Goal: Feedback & Contribution: Submit feedback/report problem

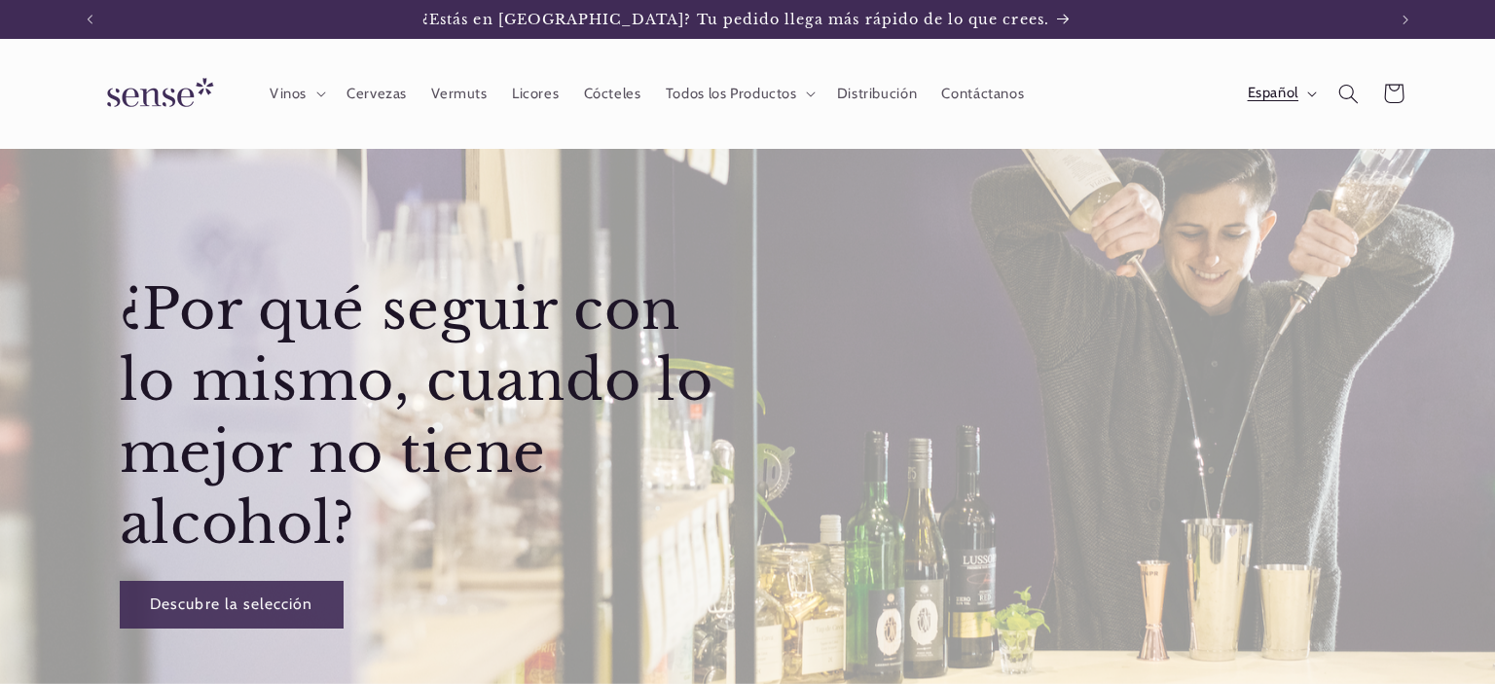
drag, startPoint x: 0, startPoint y: 0, endPoint x: 1262, endPoint y: 105, distance: 1266.3
click at [1257, 92] on span "Español" at bounding box center [1272, 93] width 51 height 21
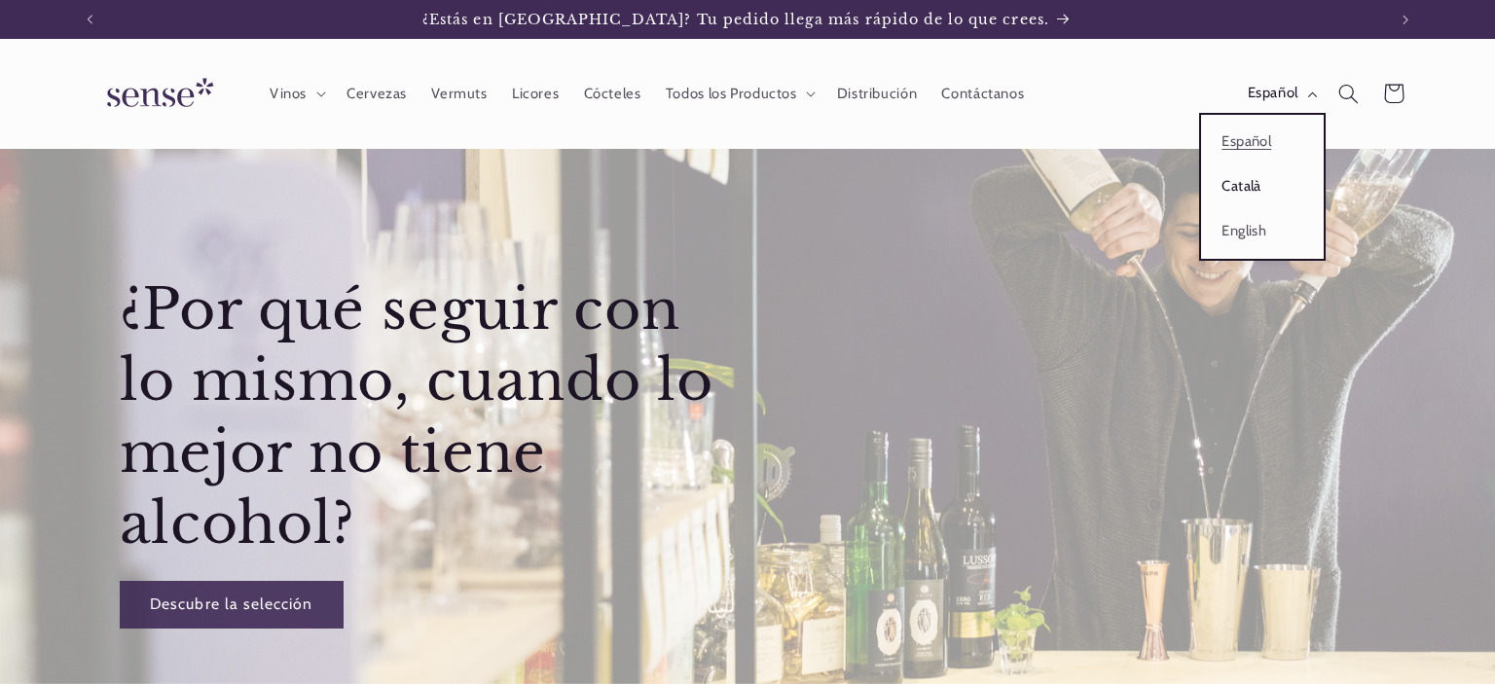
click at [1243, 191] on link "Català" at bounding box center [1262, 186] width 123 height 45
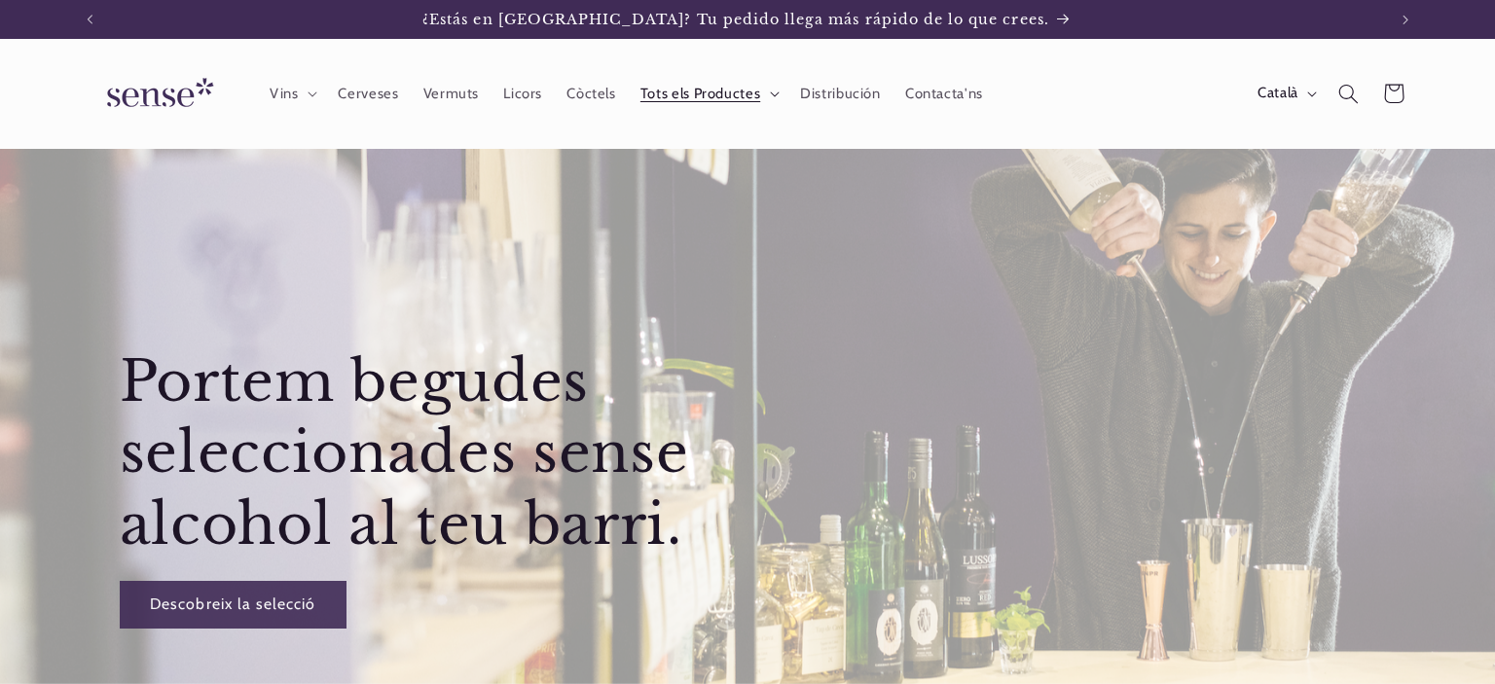
click at [703, 89] on span "Tots els Productes" at bounding box center [700, 94] width 120 height 18
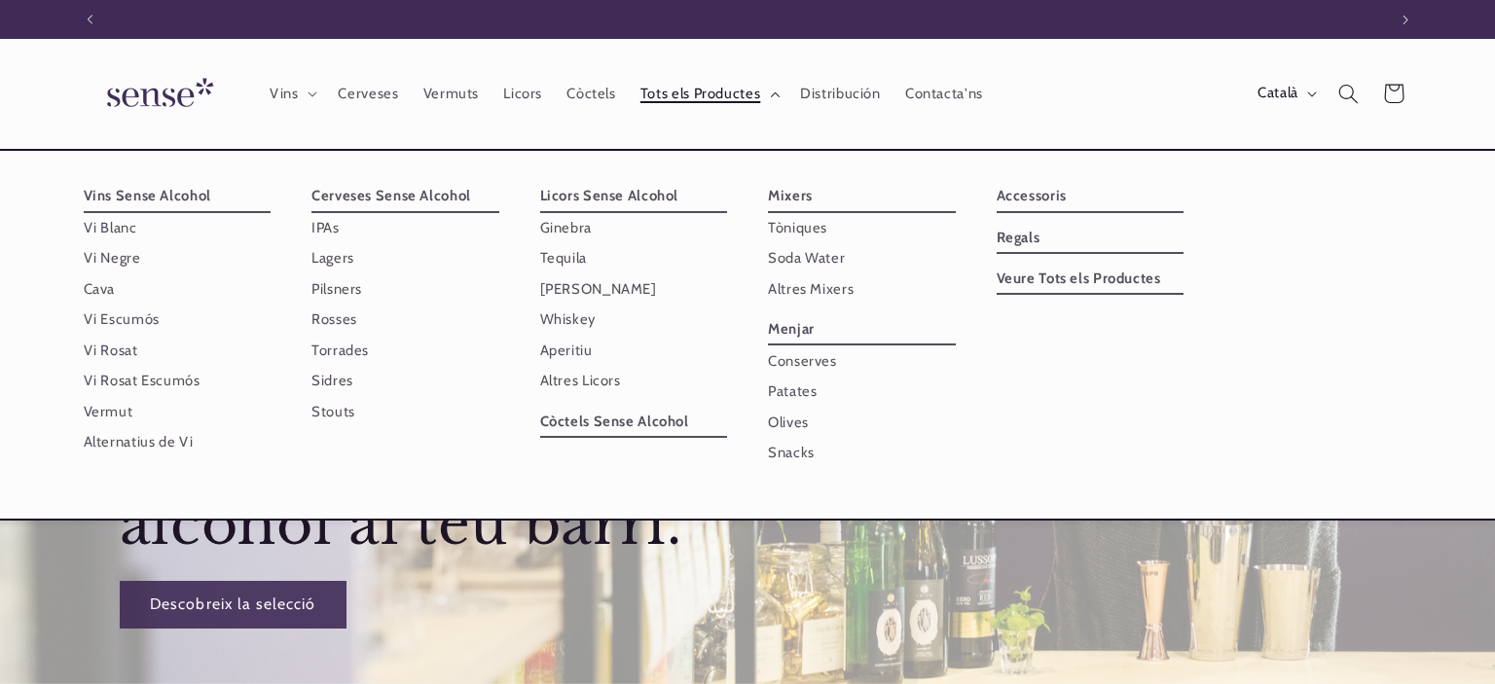
scroll to position [0, 1296]
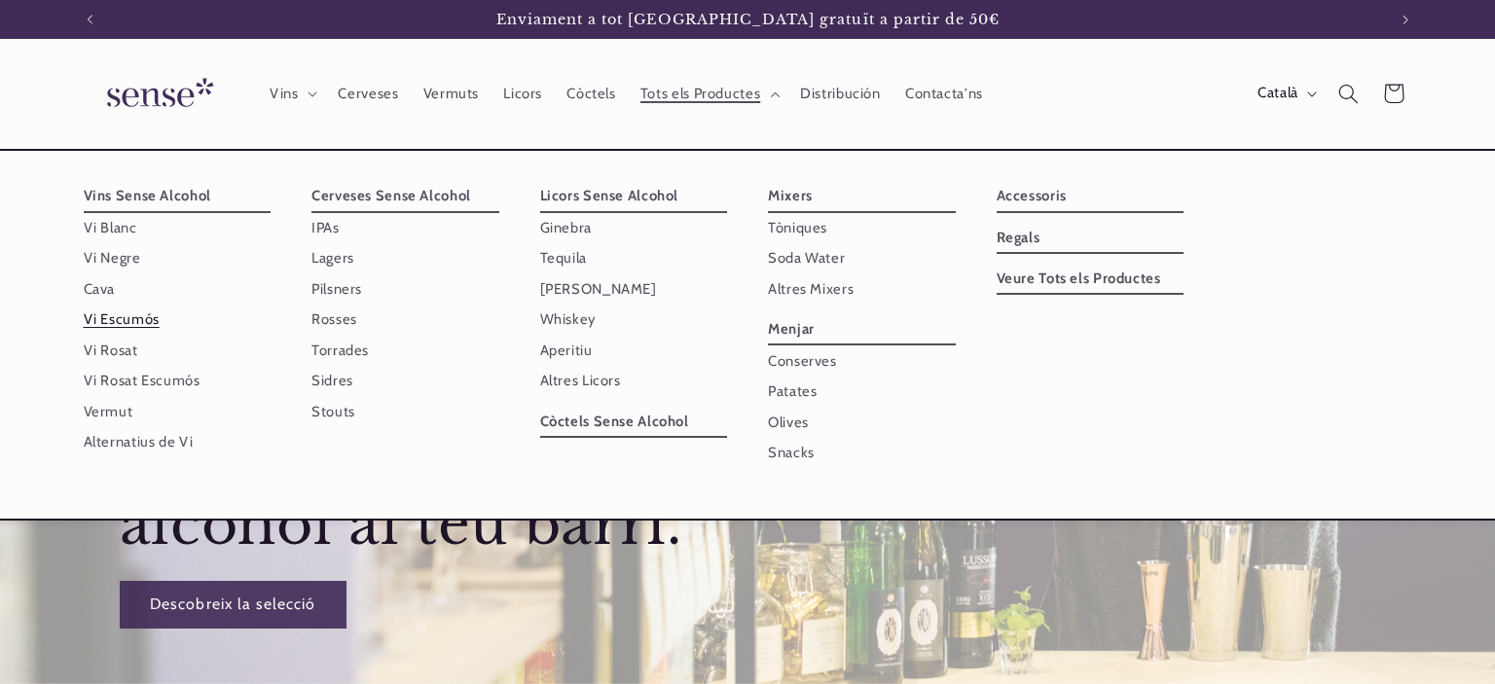
click at [154, 320] on link "Vi Escumós" at bounding box center [178, 320] width 188 height 30
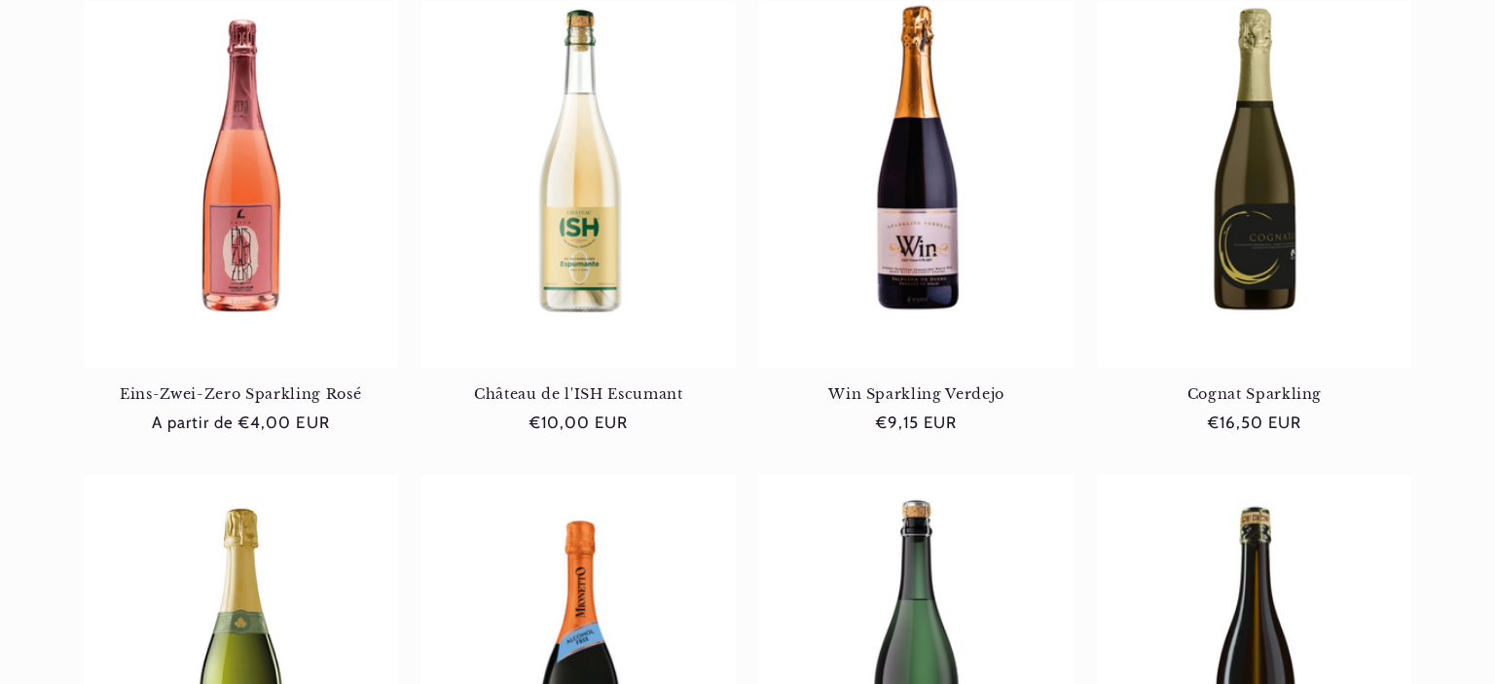
scroll to position [1130, 0]
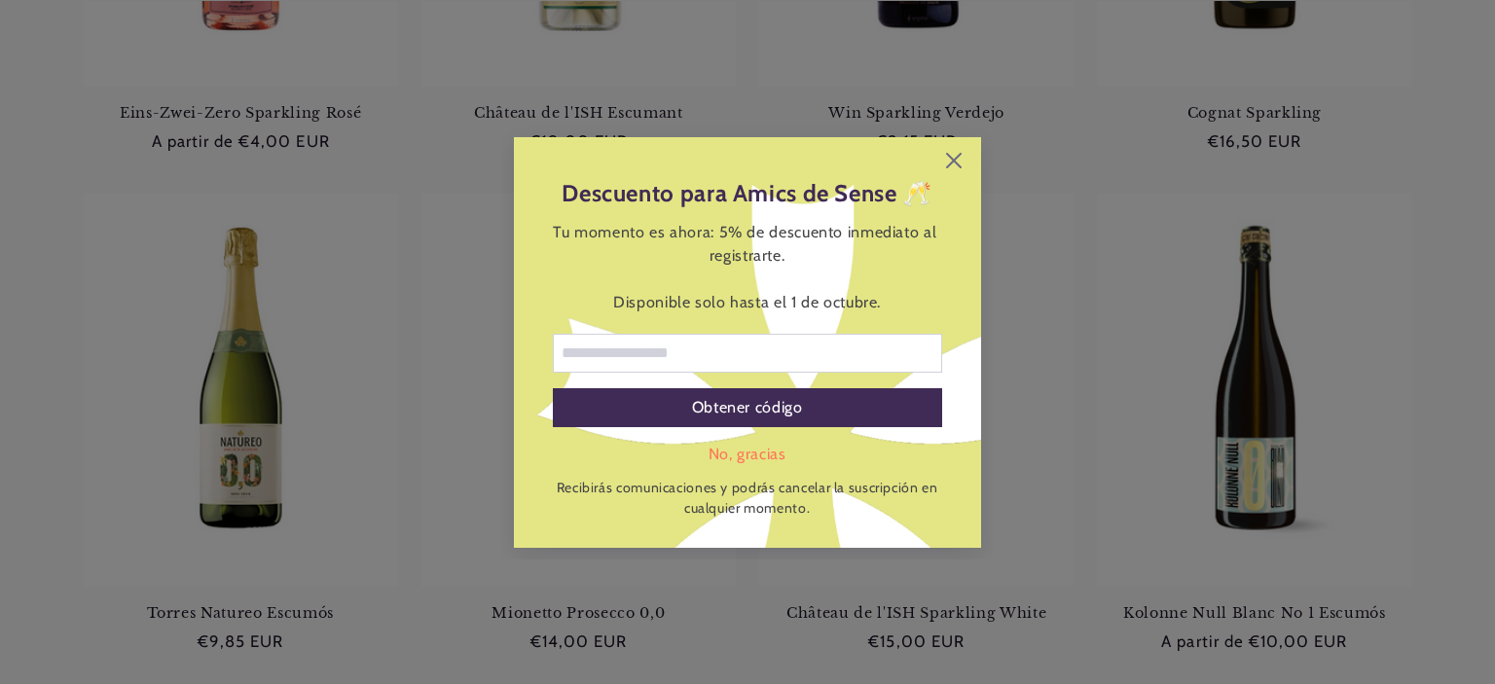
click at [963, 162] on div "Descuento para Amics de Sense 🥂 Tu momento es ahora: 5% de descuento inmediato …" at bounding box center [747, 342] width 467 height 411
click at [951, 162] on icon at bounding box center [954, 160] width 16 height 16
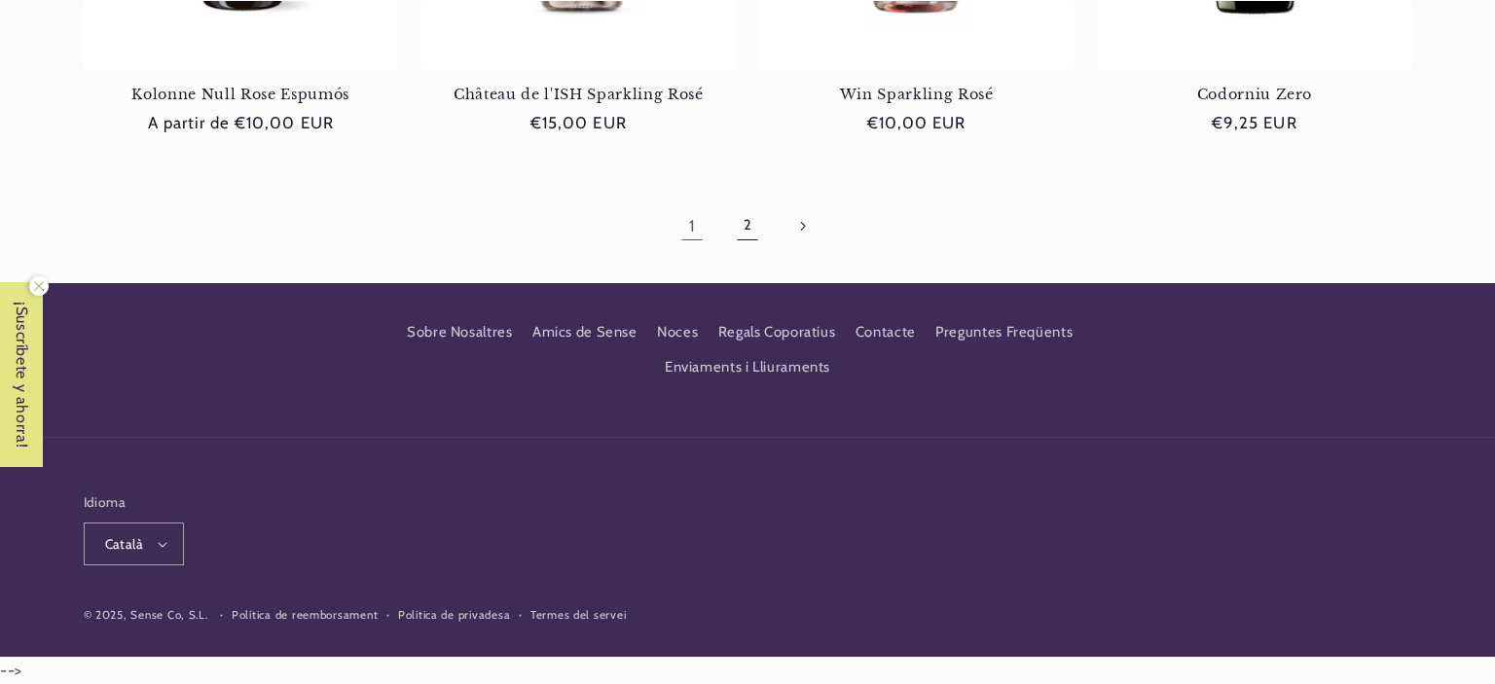
scroll to position [0, 1296]
click at [746, 220] on link "2" at bounding box center [747, 225] width 45 height 45
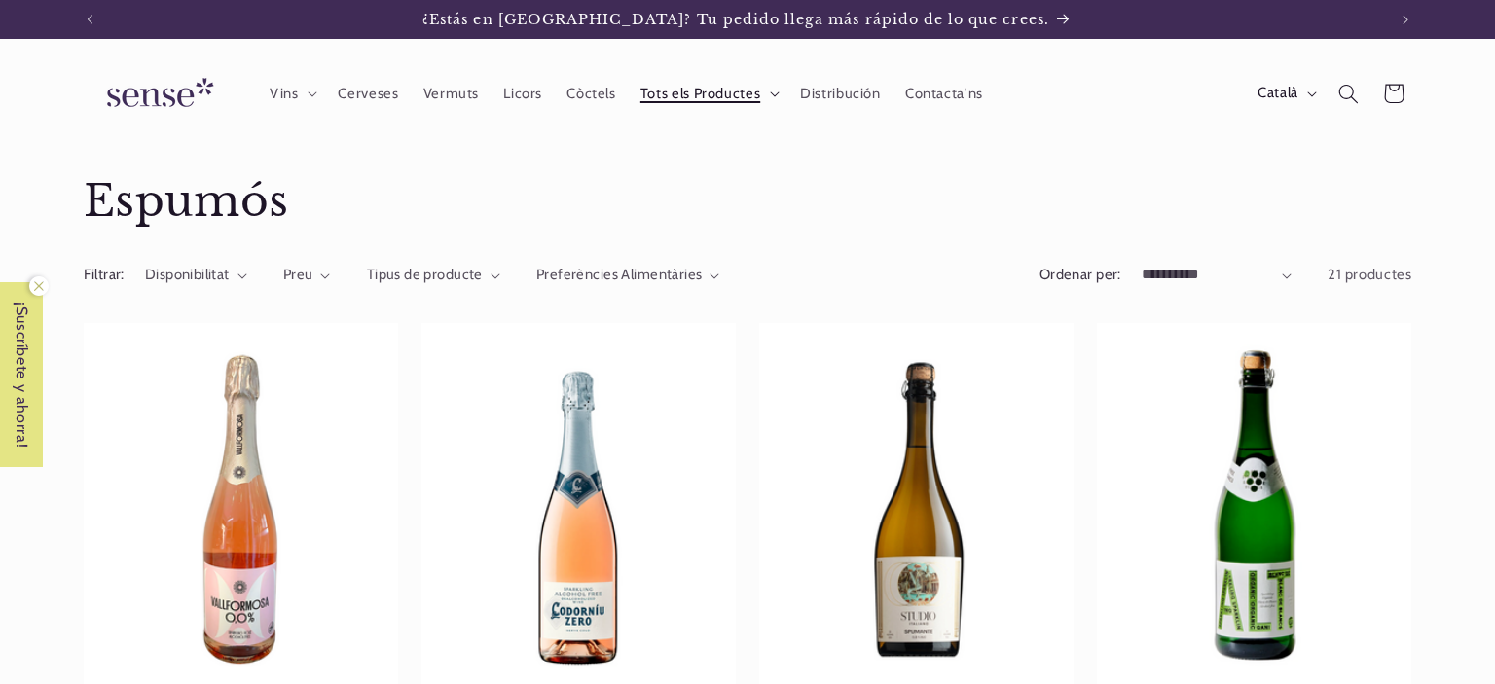
click at [689, 90] on span "Tots els Productes" at bounding box center [700, 94] width 120 height 18
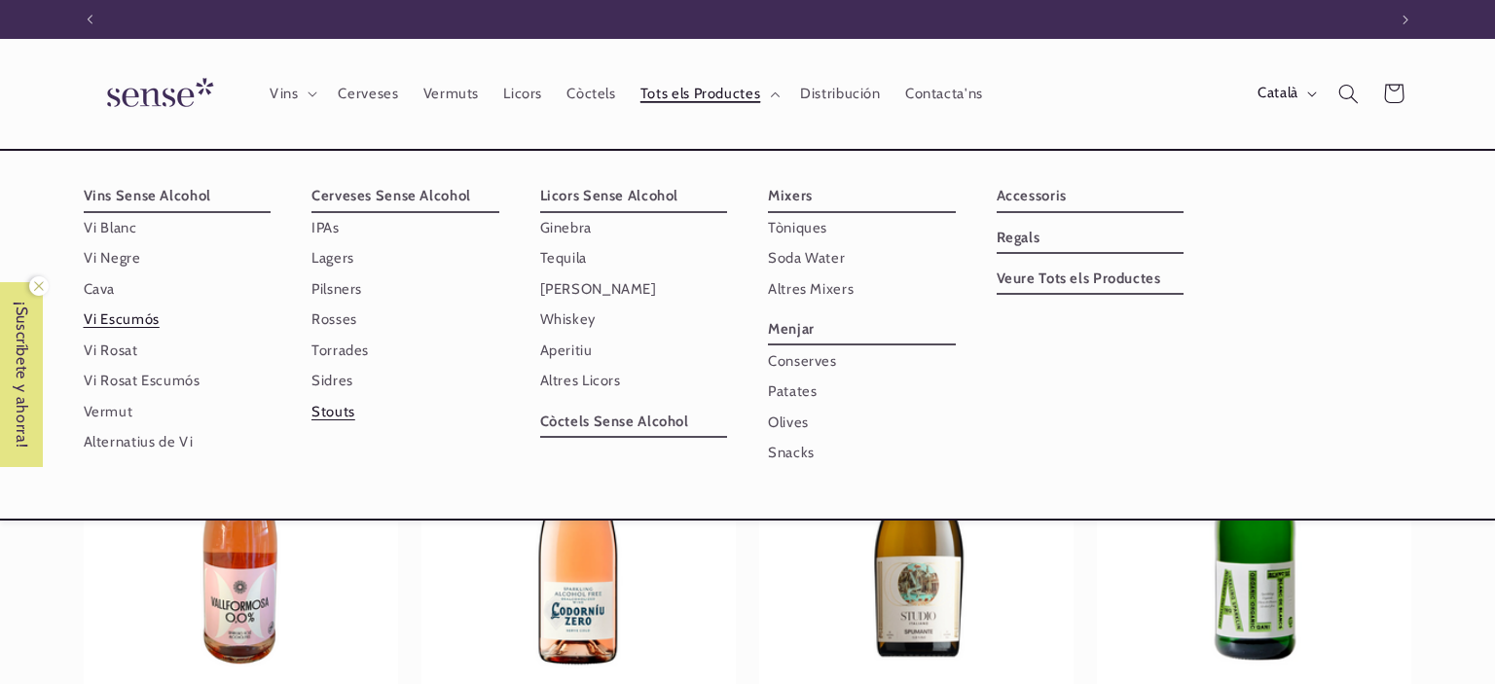
scroll to position [0, 1296]
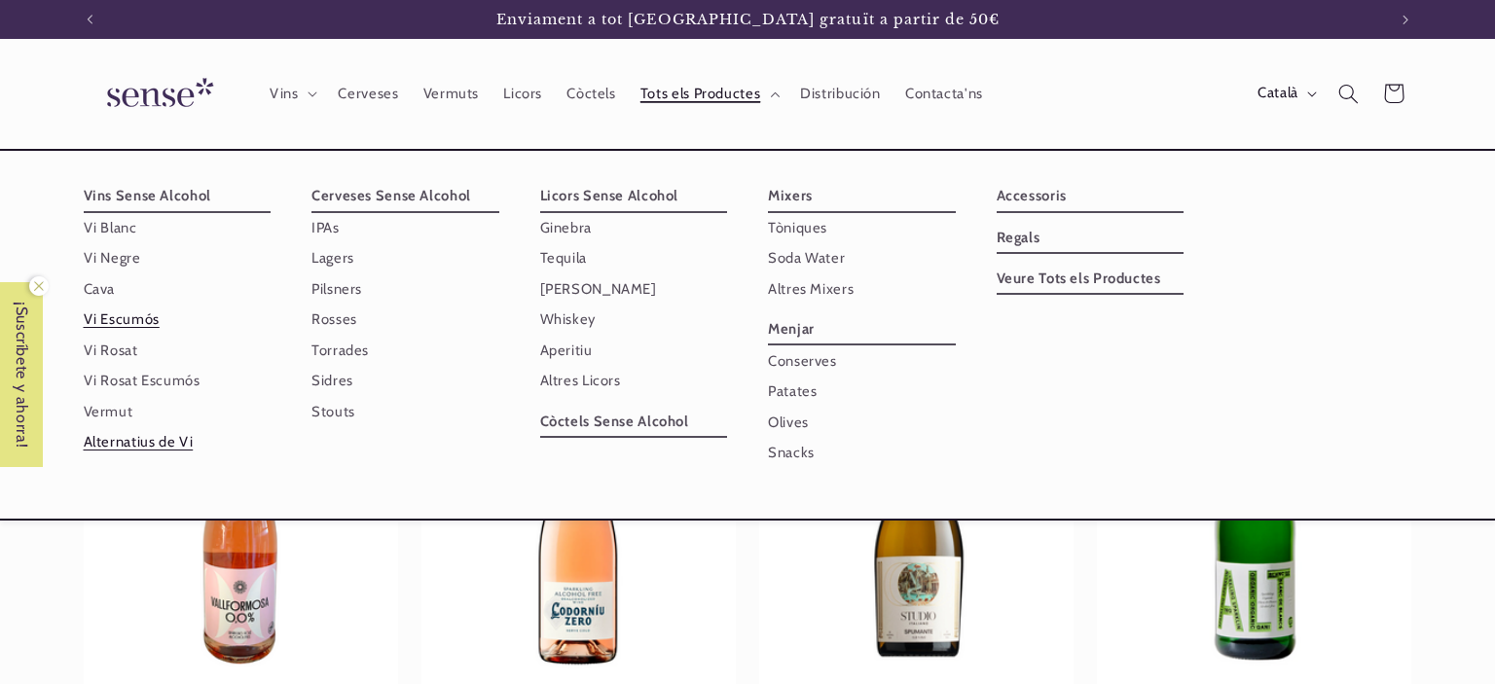
click at [153, 438] on link "Alternatius de Vi" at bounding box center [178, 442] width 188 height 30
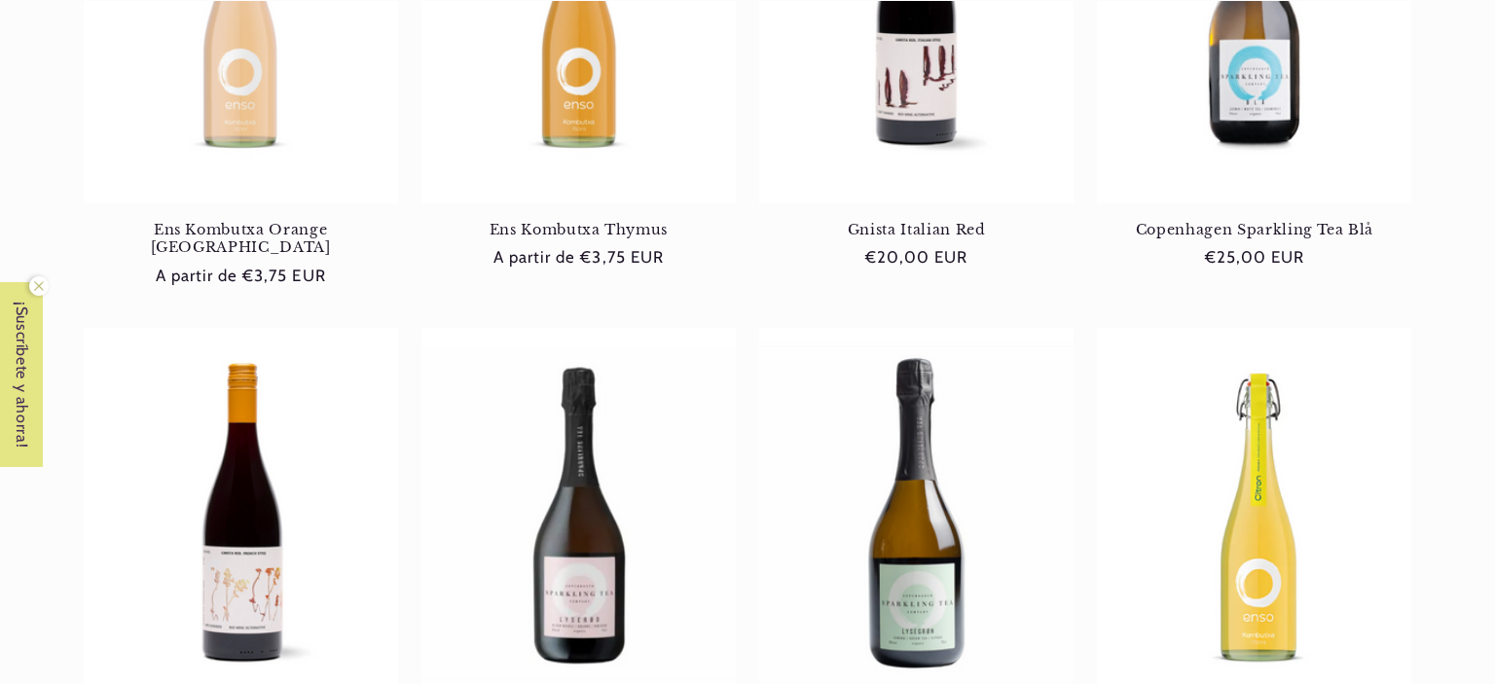
scroll to position [514, 0]
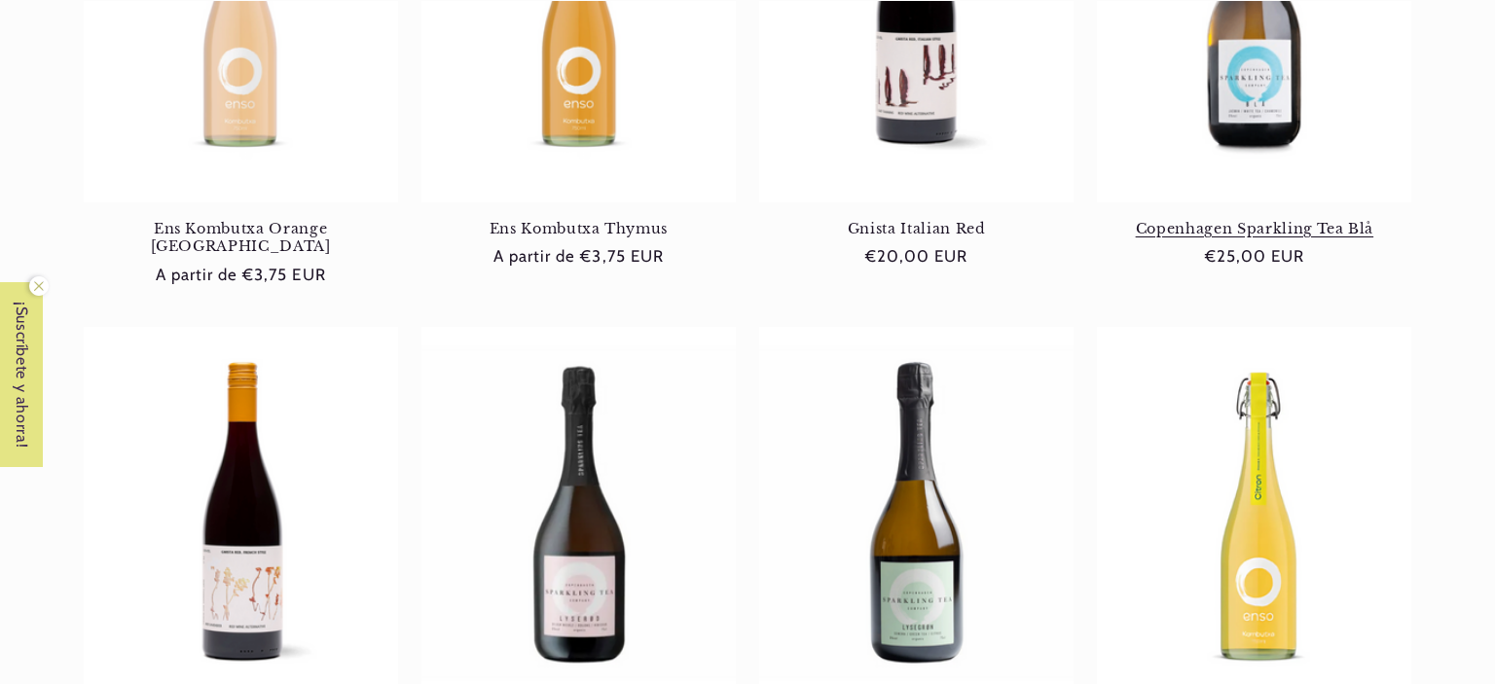
click at [1244, 220] on link "Copenhagen Sparkling Tea Blå" at bounding box center [1254, 229] width 314 height 18
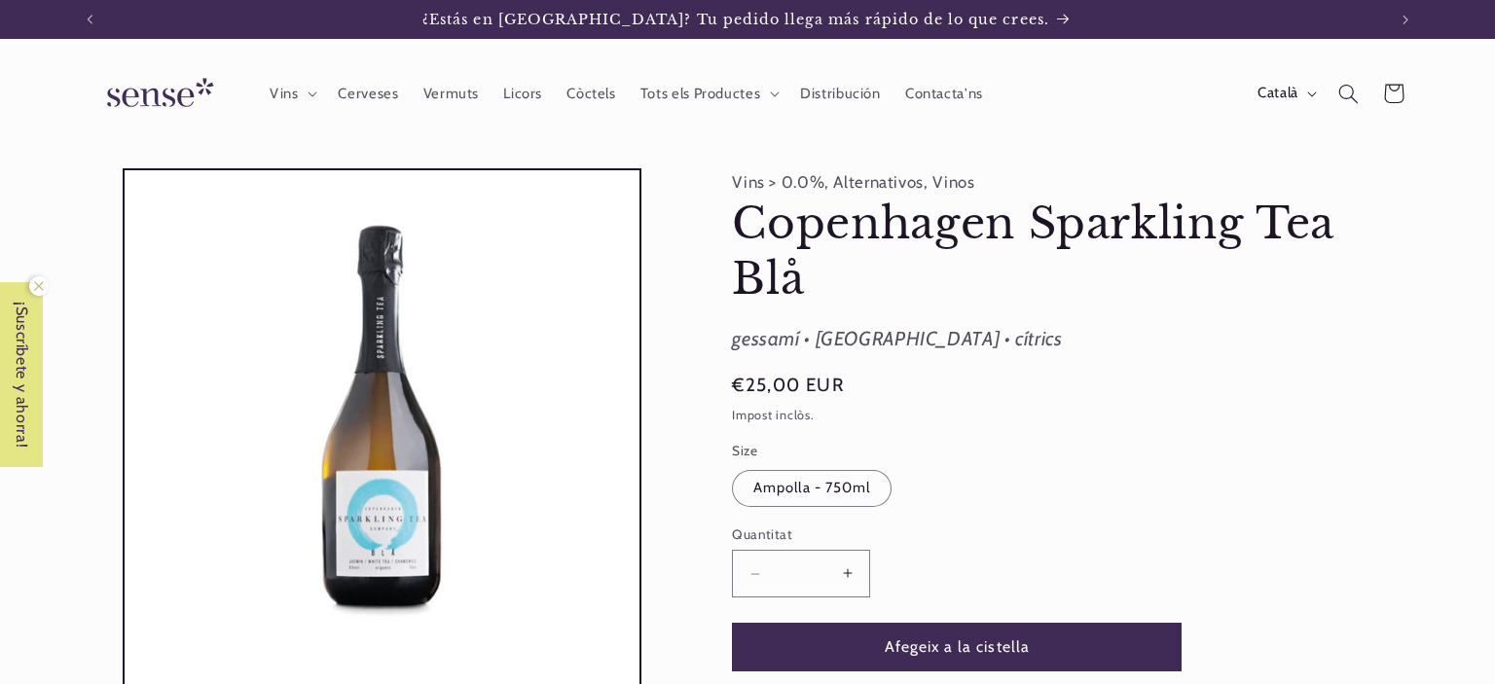
click at [1095, 382] on div "Preu habitual €25,00 EUR Preu habitual Preu d'oferta €25,00 EUR Preu unitari / …" at bounding box center [1038, 388] width 613 height 32
click at [955, 89] on span "Contacta'ns" at bounding box center [944, 94] width 78 height 18
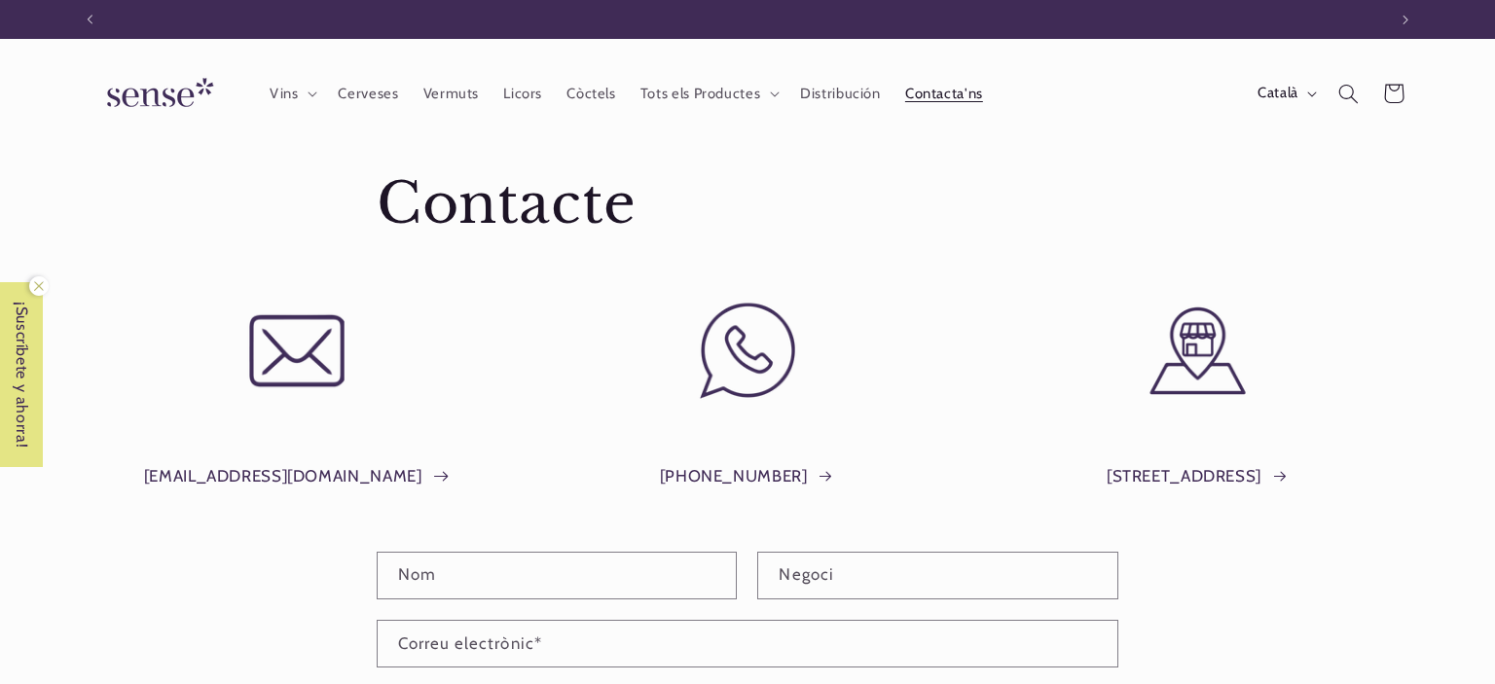
scroll to position [0, 1296]
click at [725, 94] on span "Tots els Productes" at bounding box center [700, 94] width 120 height 18
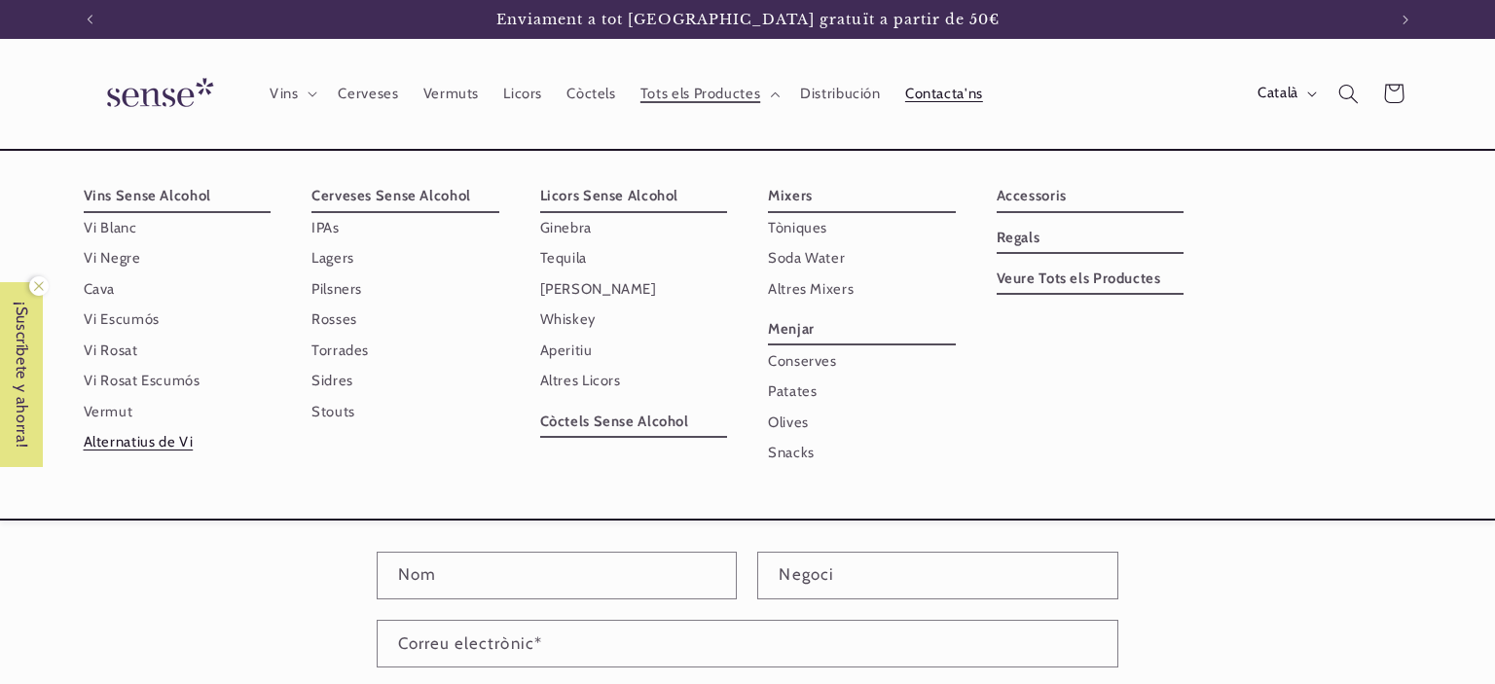
click at [144, 442] on link "Alternatius de Vi" at bounding box center [178, 442] width 188 height 30
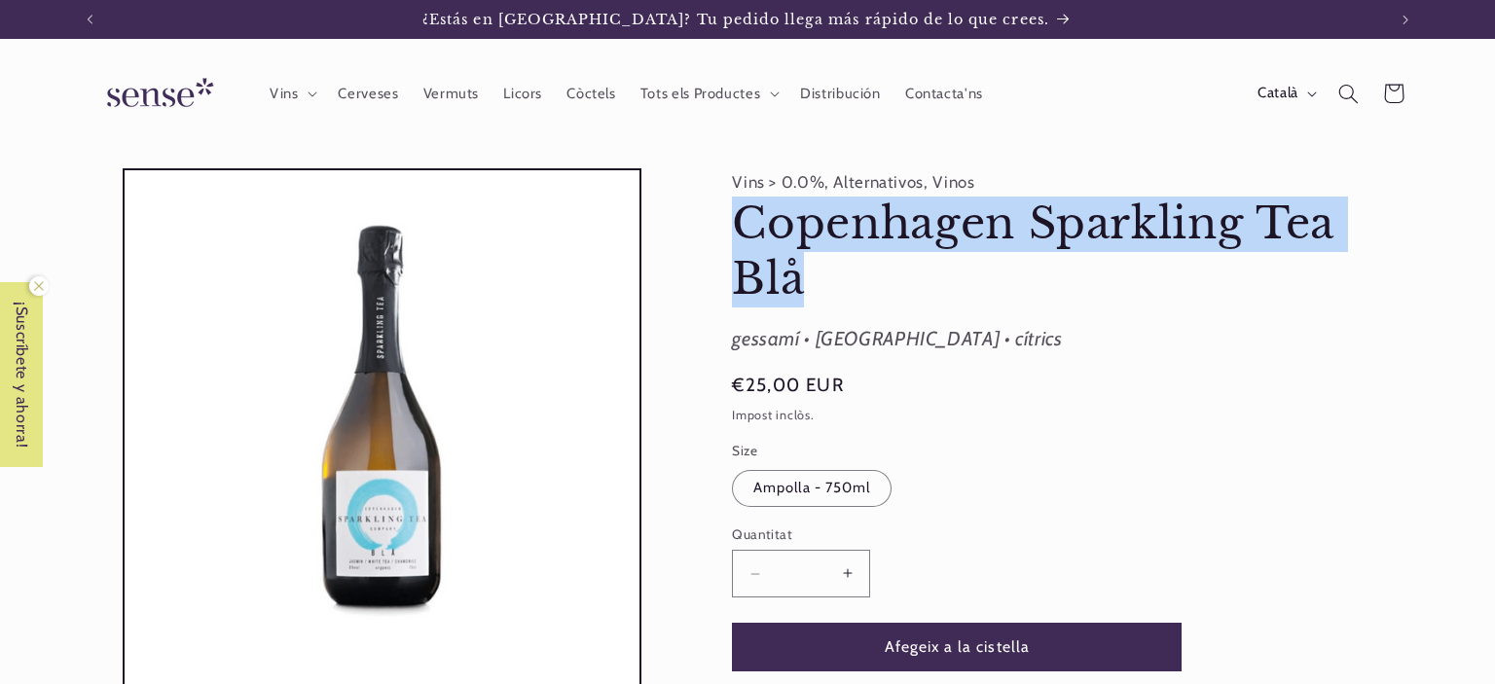
drag, startPoint x: 738, startPoint y: 220, endPoint x: 813, endPoint y: 286, distance: 100.7
click at [813, 286] on h1 "Copenhagen Sparkling Tea Blå" at bounding box center [1038, 252] width 613 height 110
copy h1 "Copenhagen Sparkling Tea Blå"
click at [945, 90] on span "Contacta'ns" at bounding box center [944, 94] width 78 height 18
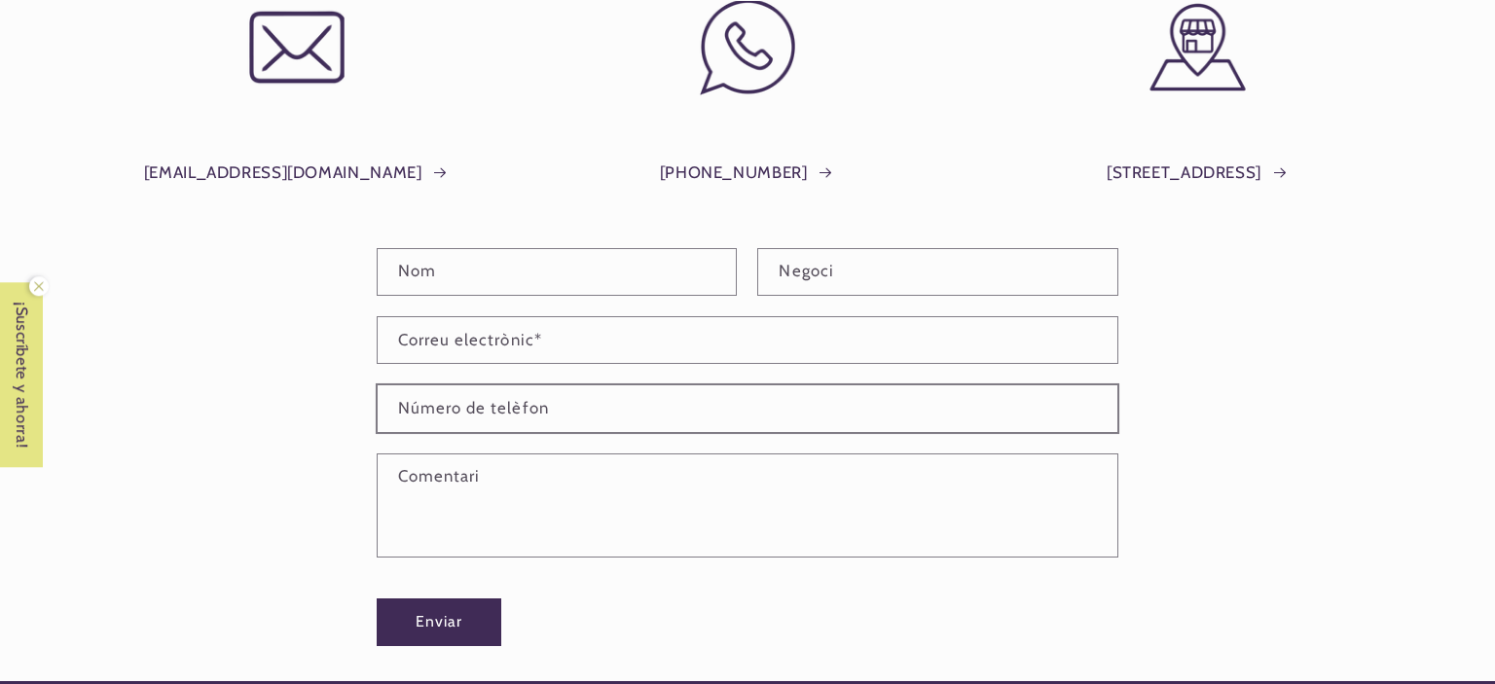
scroll to position [307, 0]
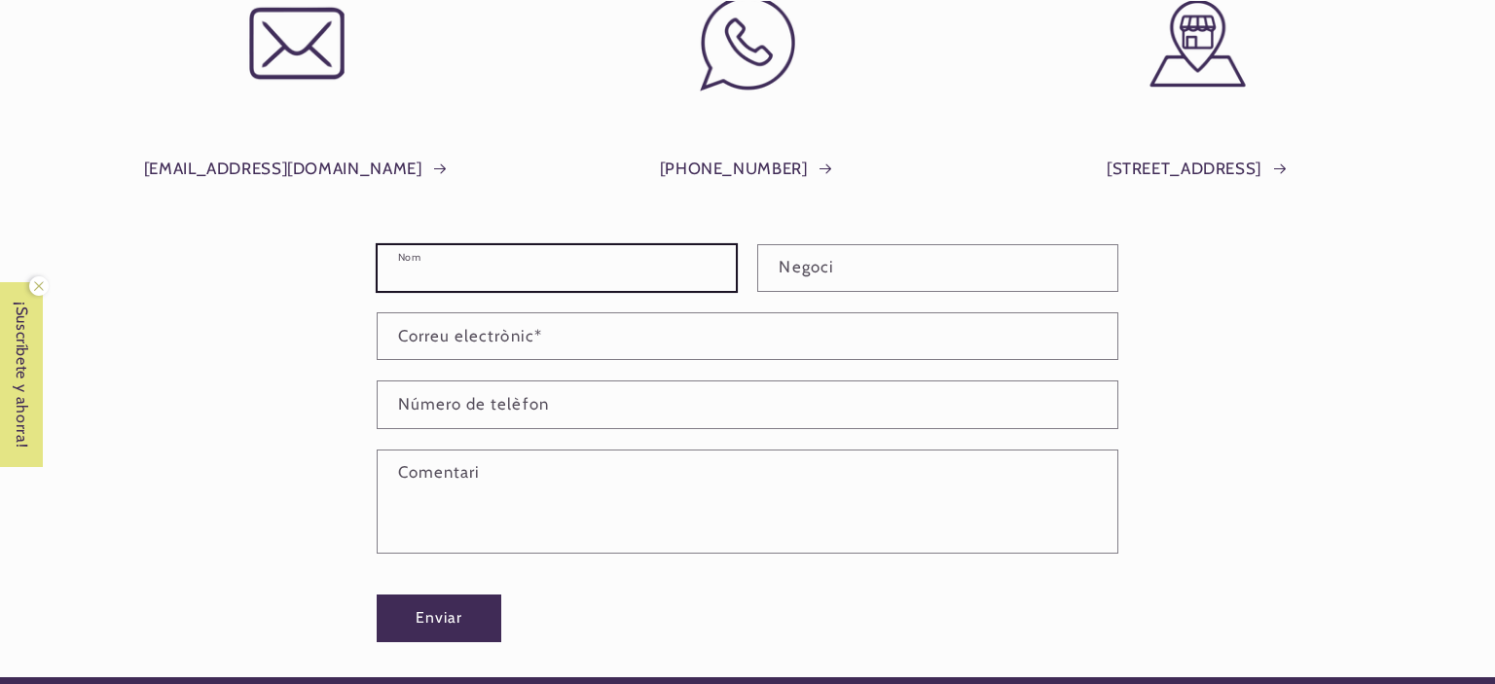
click at [554, 254] on input "Nom" at bounding box center [557, 268] width 359 height 46
type input "**********"
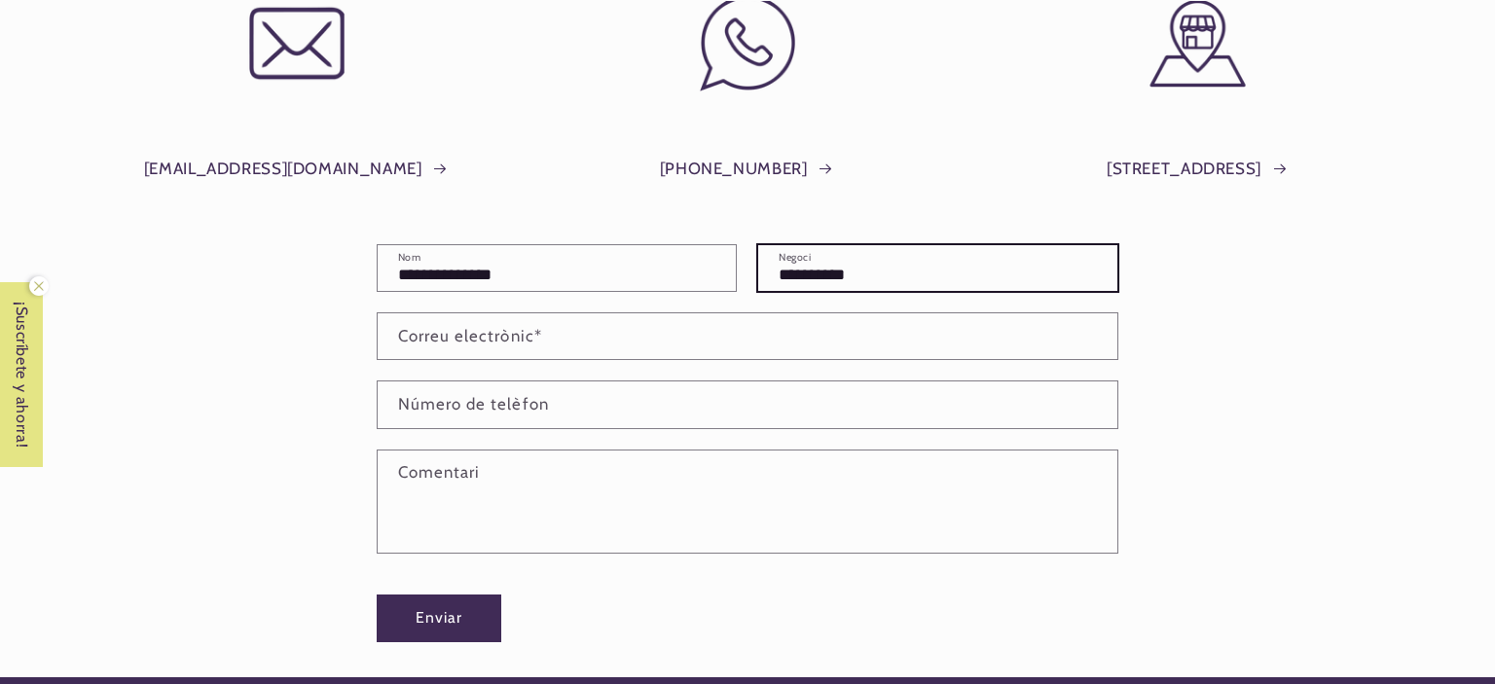
scroll to position [0, 1296]
type input "**********"
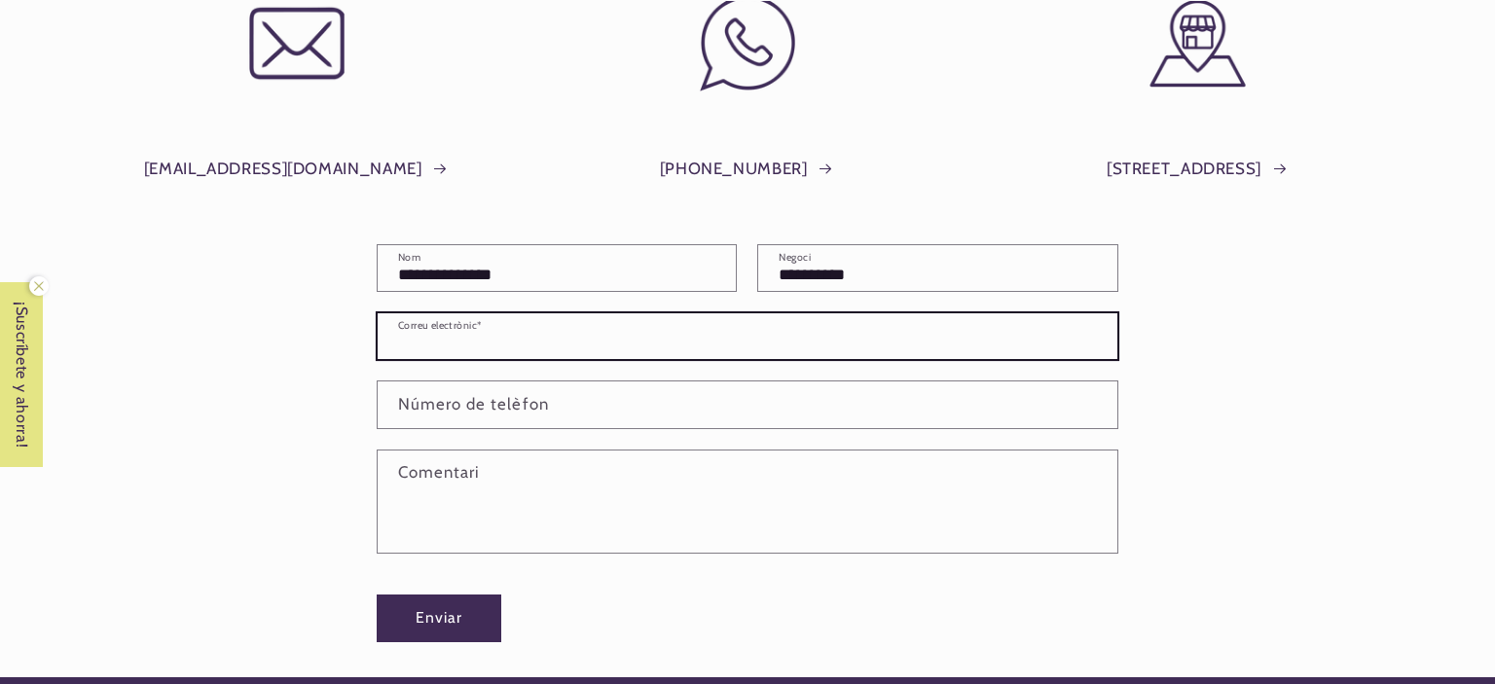
click at [481, 332] on input "Correu electrònic *" at bounding box center [747, 336] width 739 height 46
type input "**********"
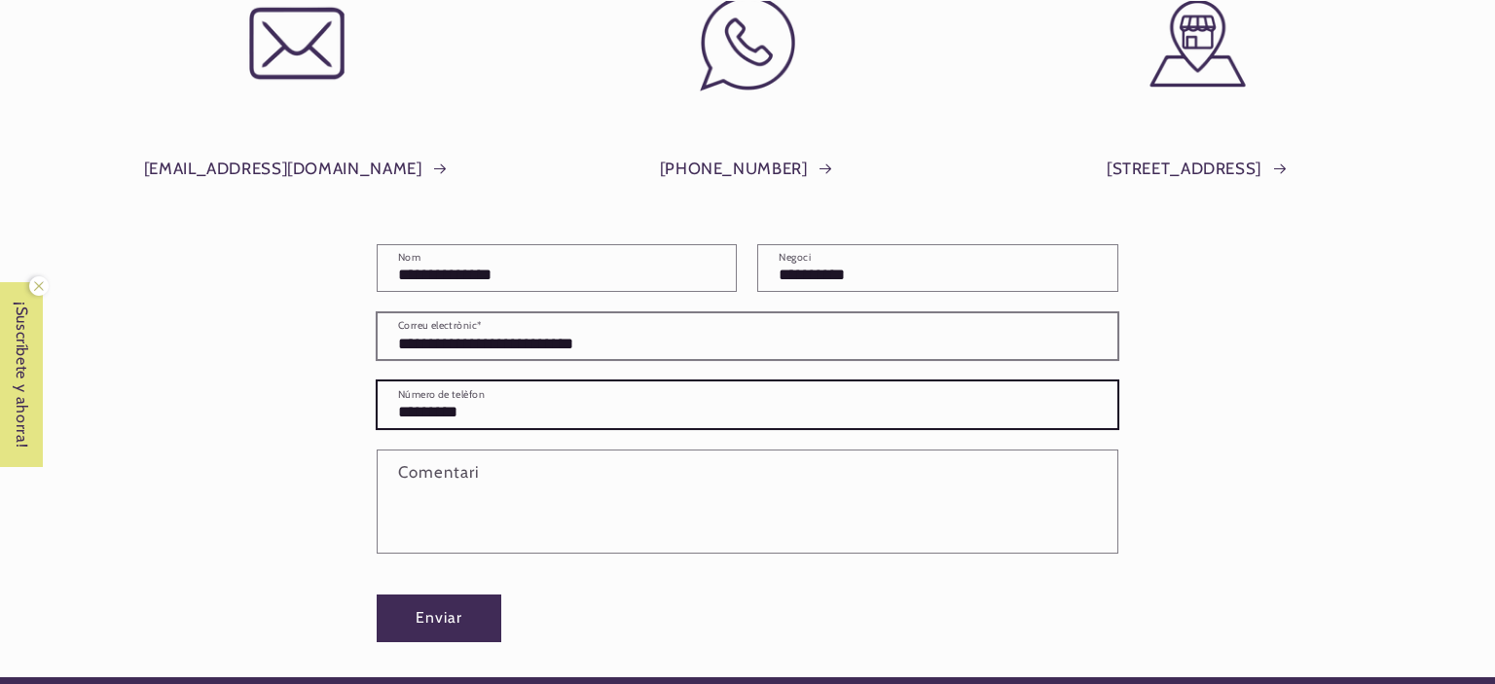
scroll to position [0, 0]
type input "*********"
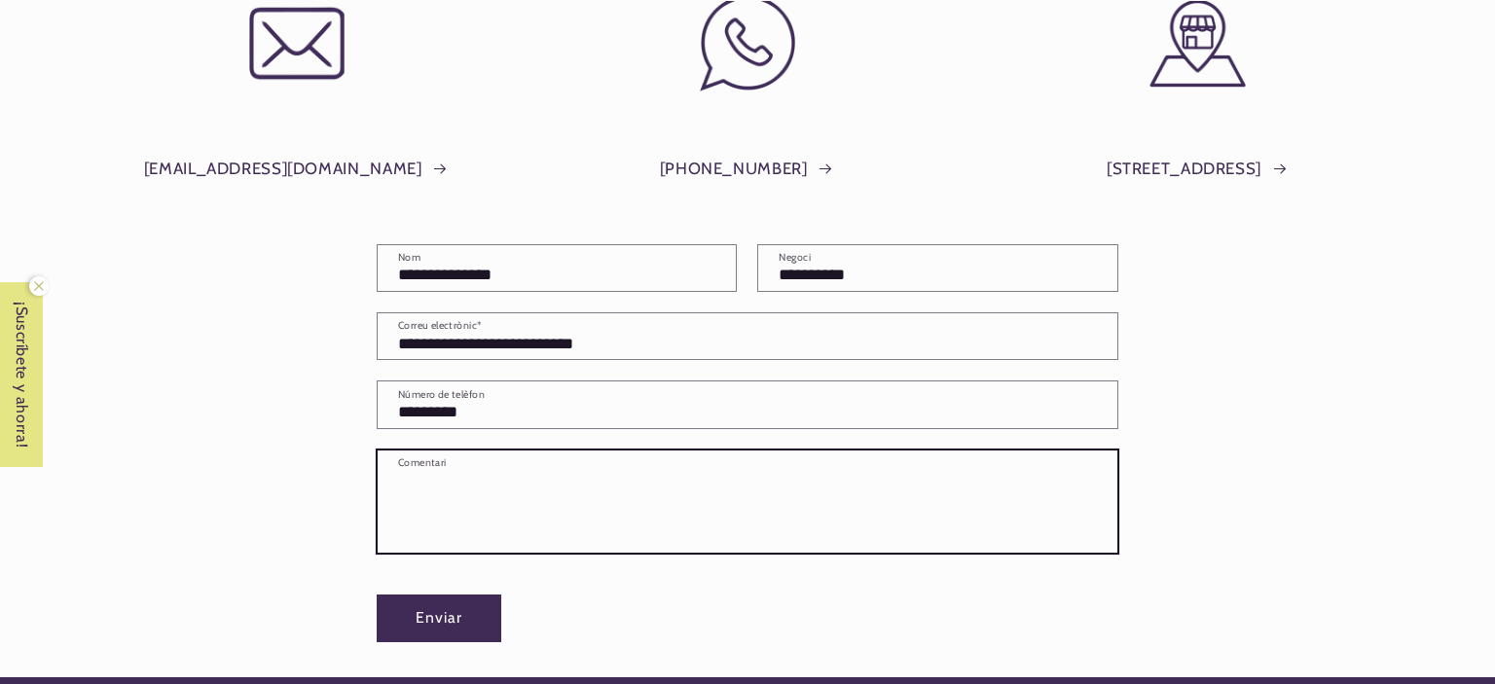
click at [413, 471] on textarea "Comentari" at bounding box center [747, 501] width 739 height 102
paste textarea "**********"
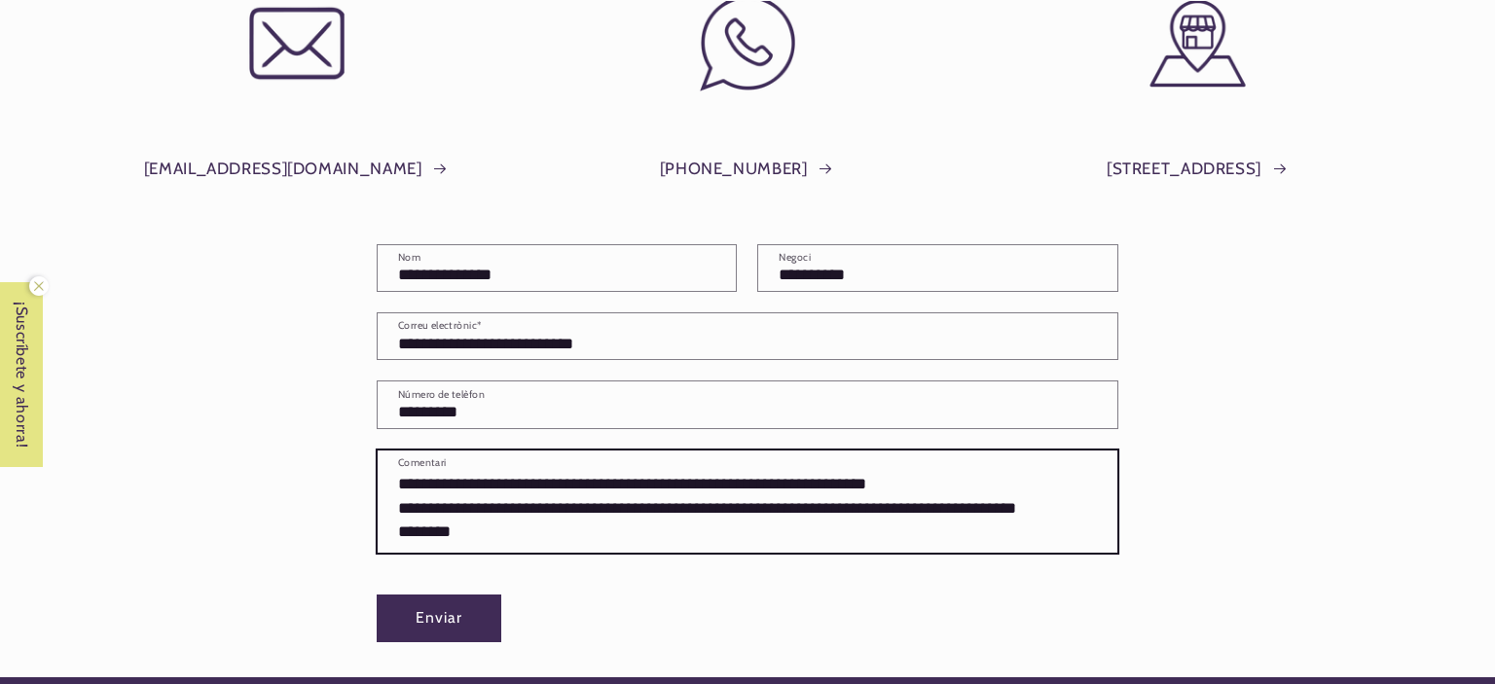
click at [774, 505] on textarea "**********" at bounding box center [747, 501] width 739 height 102
type textarea "**********"
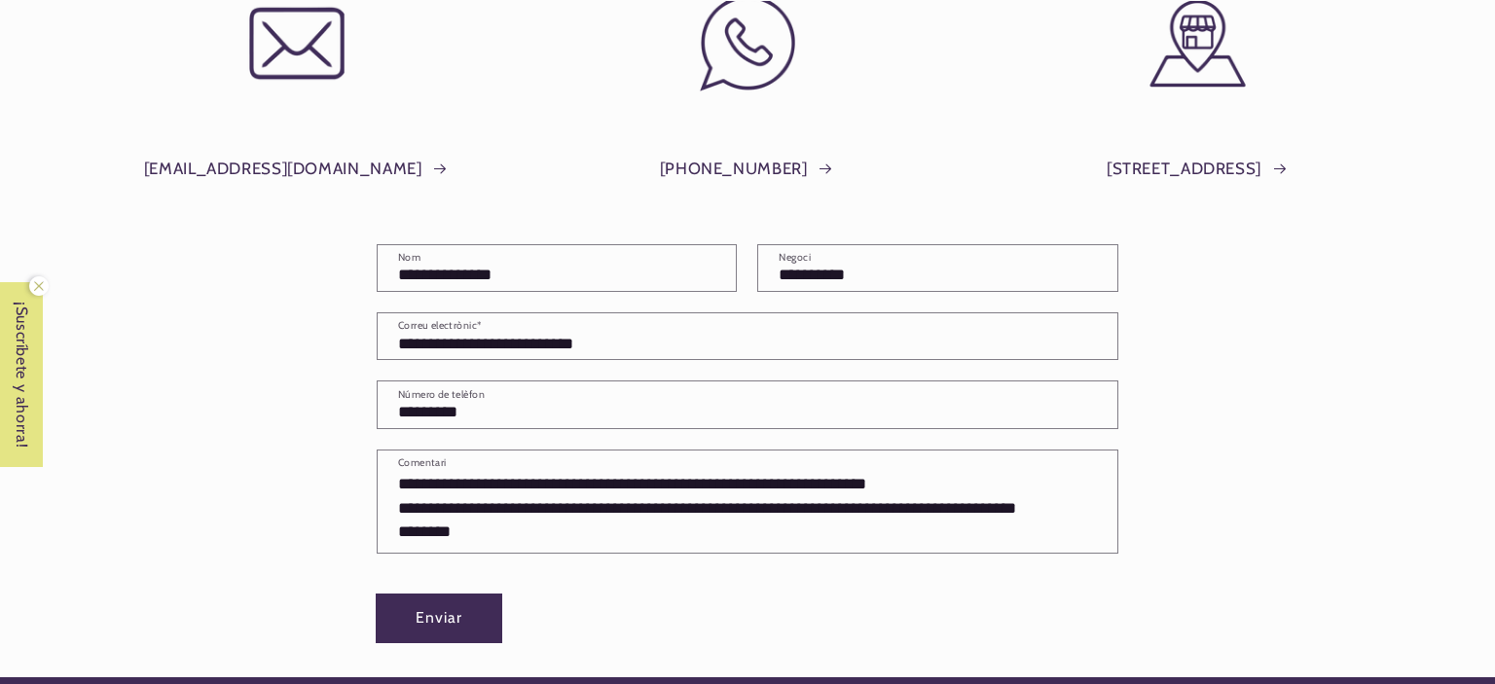
click at [459, 620] on button "Enviar" at bounding box center [439, 618] width 125 height 48
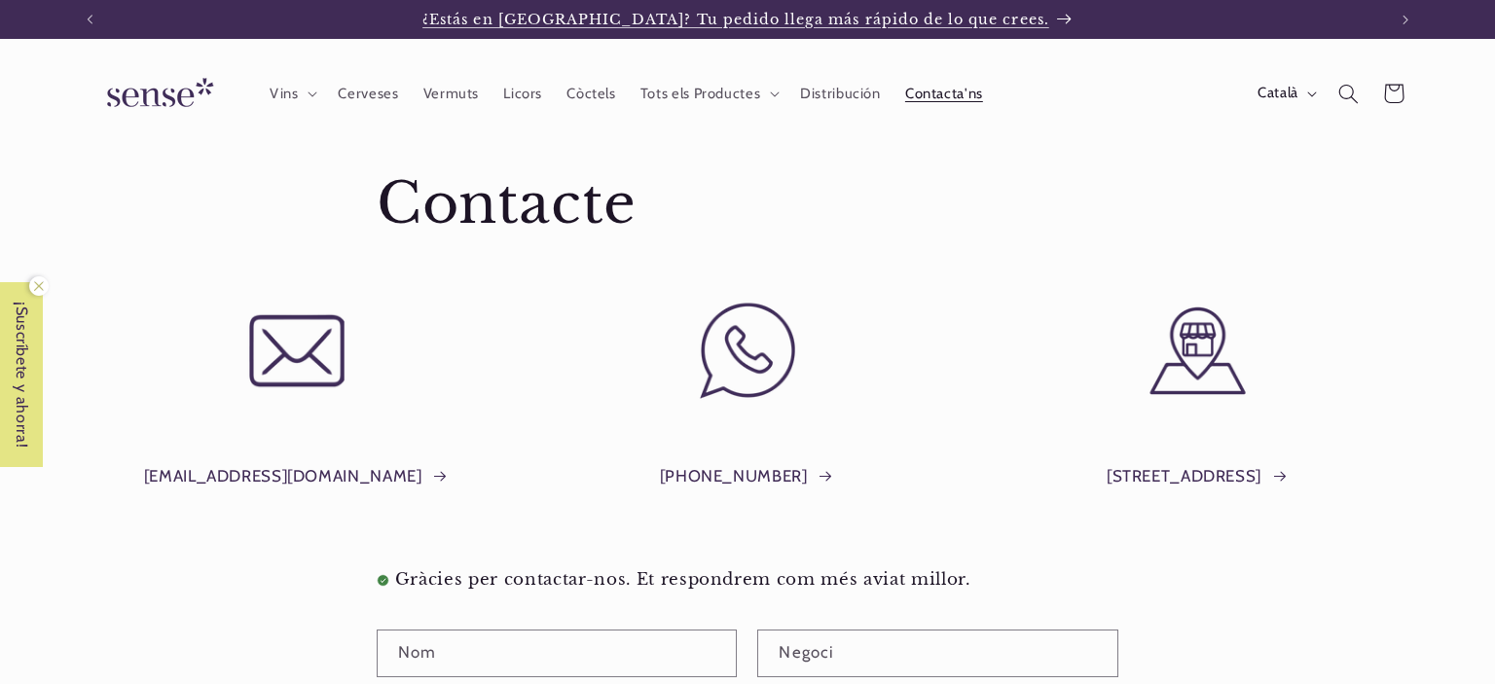
click at [964, 18] on span "¿Estás en [GEOGRAPHIC_DATA]? Tu pedido llega más rápido de lo que crees." at bounding box center [735, 20] width 627 height 18
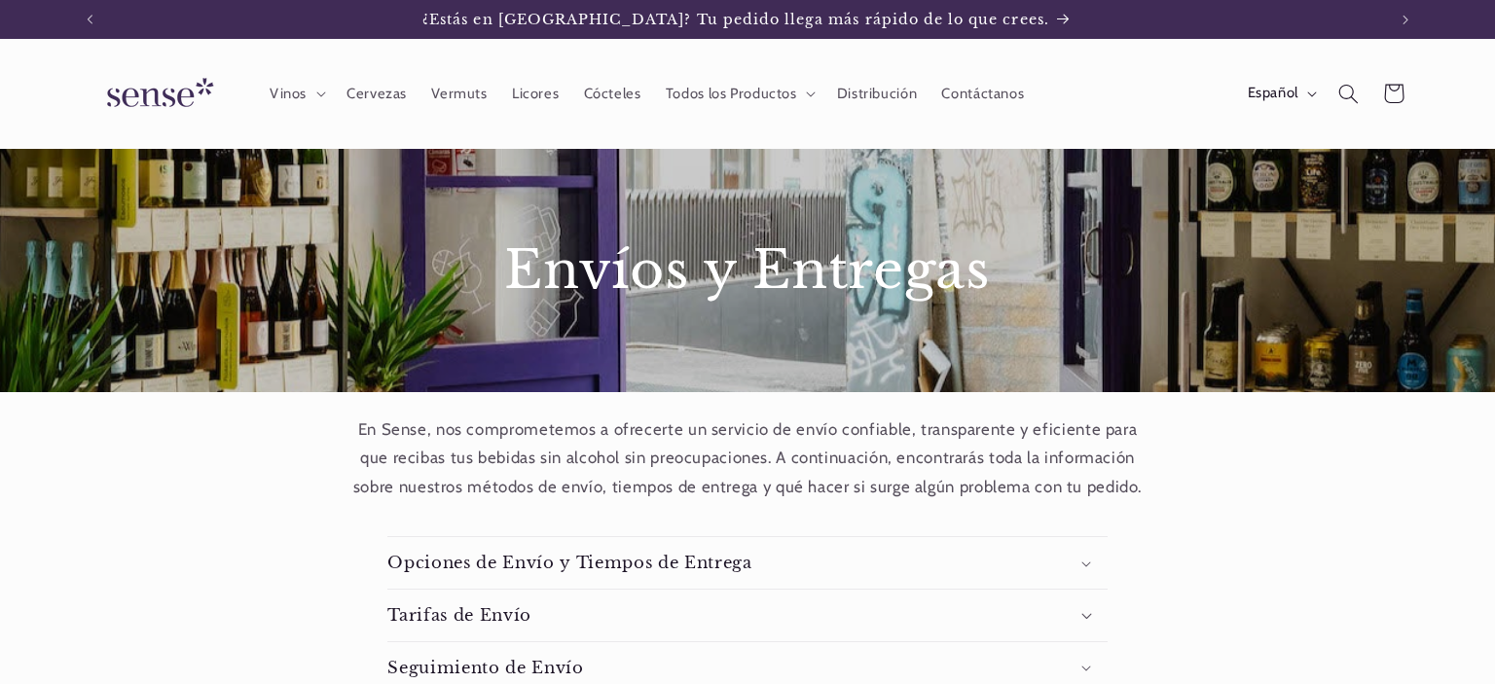
scroll to position [220, 0]
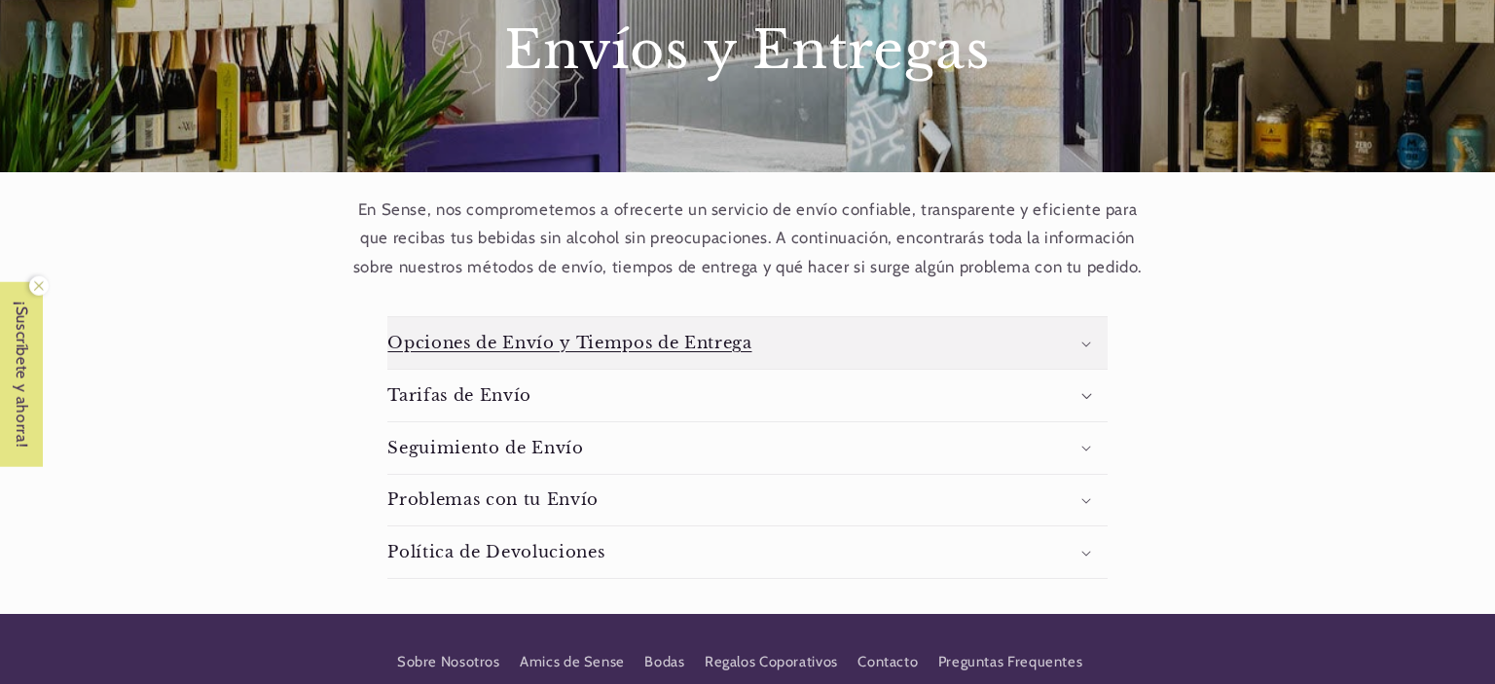
click at [501, 343] on h3 "Opciones de Envío y Tiempos de Entrega" at bounding box center [569, 343] width 364 height 20
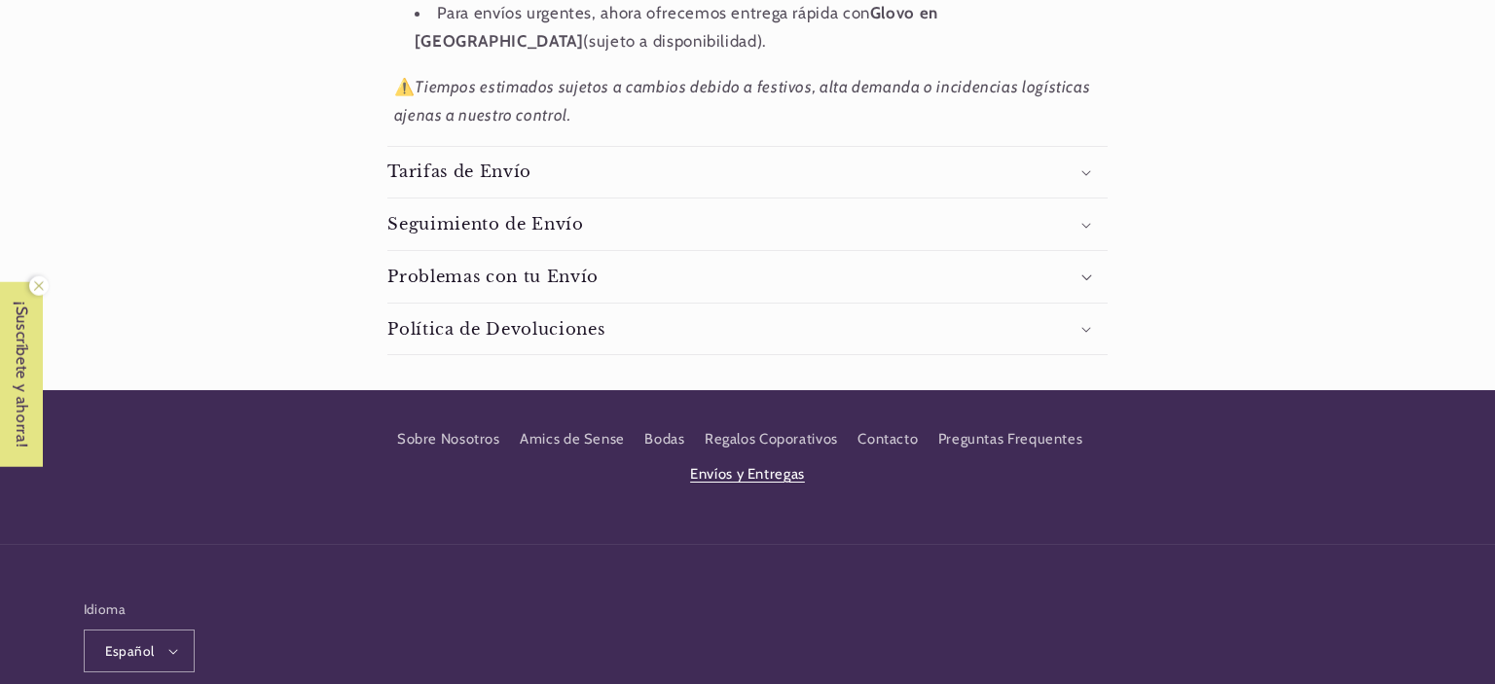
scroll to position [0, 0]
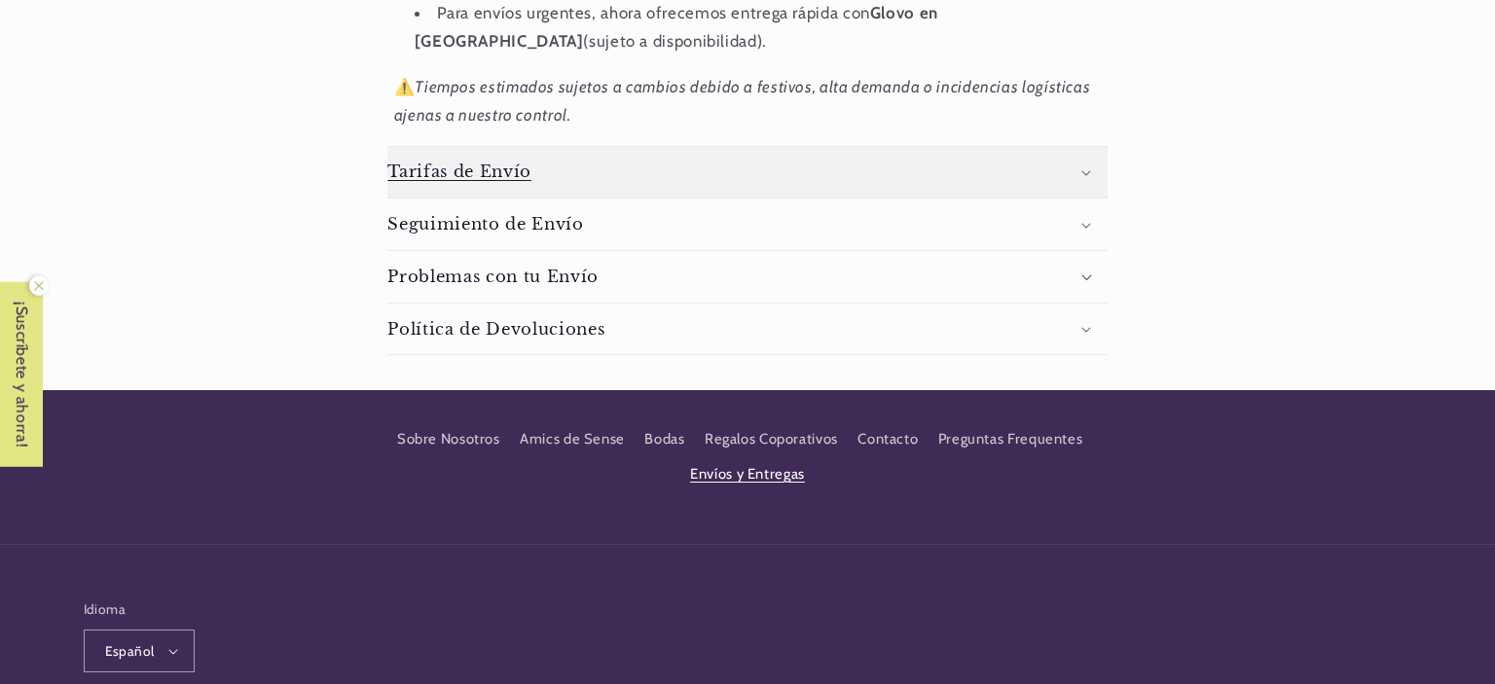
click at [448, 165] on h3 "Tarifas de Envío" at bounding box center [459, 172] width 144 height 20
